Goal: Navigation & Orientation: Find specific page/section

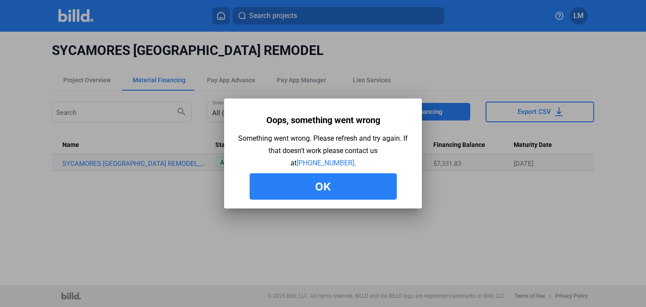
click at [333, 188] on button "Ok" at bounding box center [323, 186] width 147 height 26
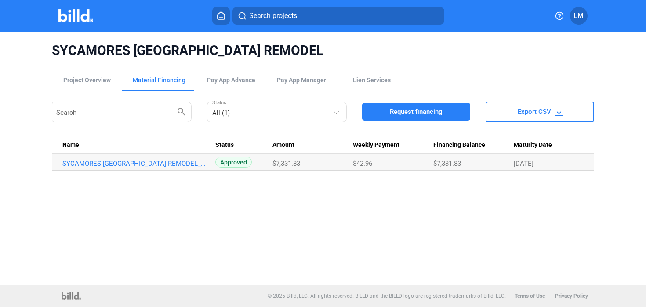
click at [581, 17] on span "LM" at bounding box center [578, 16] width 10 height 11
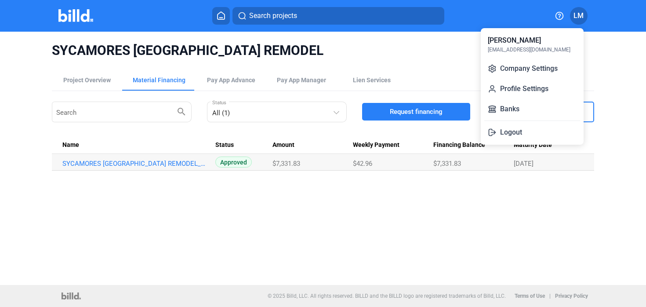
click at [468, 22] on div at bounding box center [323, 153] width 646 height 307
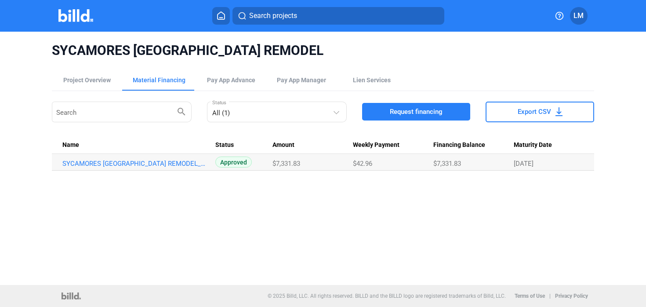
click at [220, 14] on icon at bounding box center [221, 15] width 9 height 8
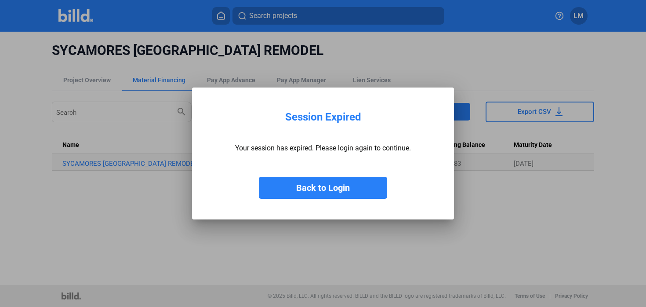
click at [343, 178] on button "Back to Login" at bounding box center [323, 188] width 128 height 22
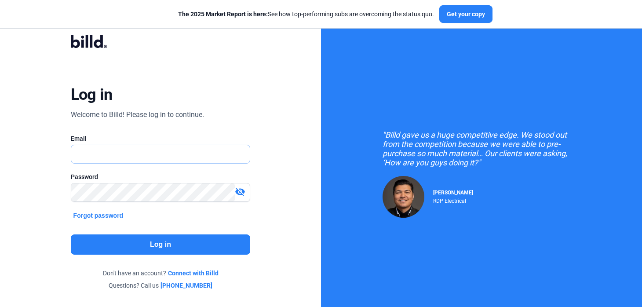
type input "[EMAIL_ADDRESS][DOMAIN_NAME]"
click at [210, 231] on div "Log in Welcome to Billd! Please log in to continue. Email [EMAIL_ADDRESS][DOMAI…" at bounding box center [160, 162] width 231 height 280
click at [208, 249] on button "Log in" at bounding box center [161, 244] width 180 height 20
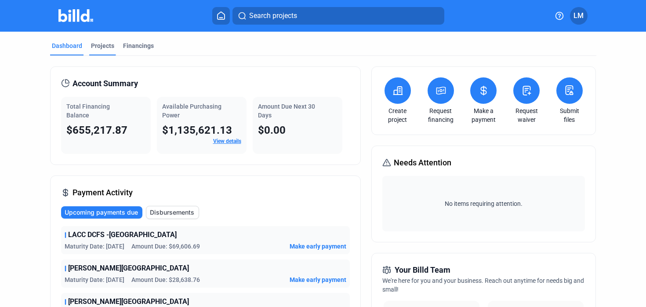
click at [98, 48] on div "Projects" at bounding box center [102, 45] width 23 height 9
